Goal: Browse casually

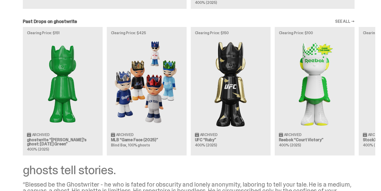
scroll to position [431, 0]
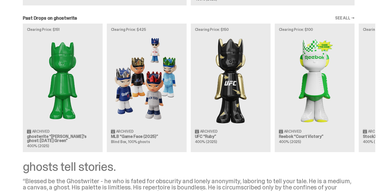
click at [136, 63] on div "Clearing Price: $151 Archived ghostwrite “[PERSON_NAME]'s ghost: [DATE] Green” …" at bounding box center [189, 88] width 374 height 129
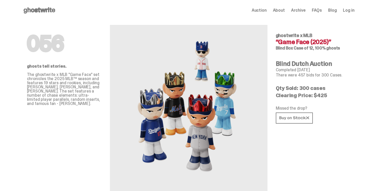
click at [284, 9] on span "About" at bounding box center [279, 10] width 12 height 4
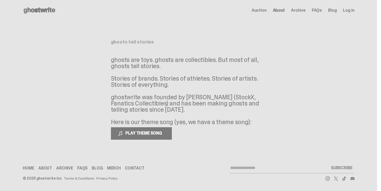
click at [263, 10] on span "Auction" at bounding box center [259, 10] width 15 height 4
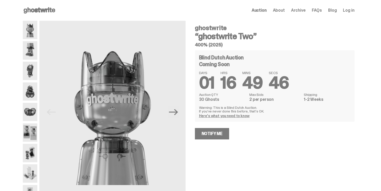
click at [285, 8] on span "About" at bounding box center [279, 10] width 12 height 4
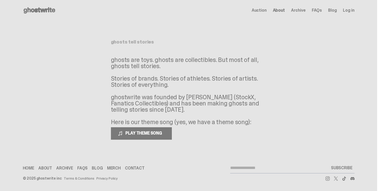
click at [334, 9] on link "Blog" at bounding box center [332, 10] width 9 height 4
